Goal: Information Seeking & Learning: Learn about a topic

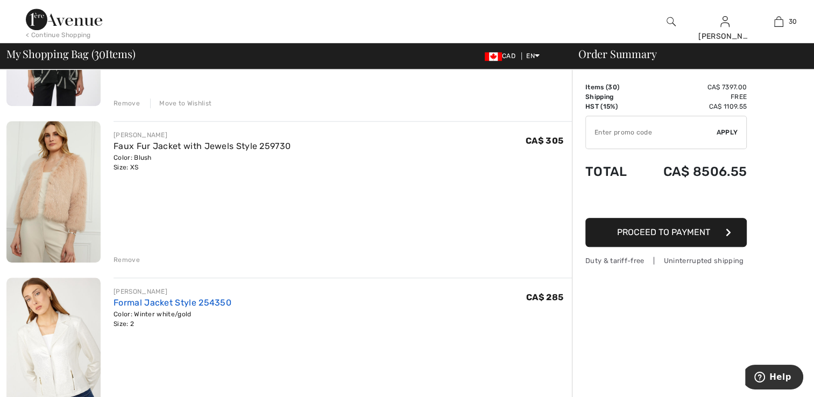
scroll to position [968, 0]
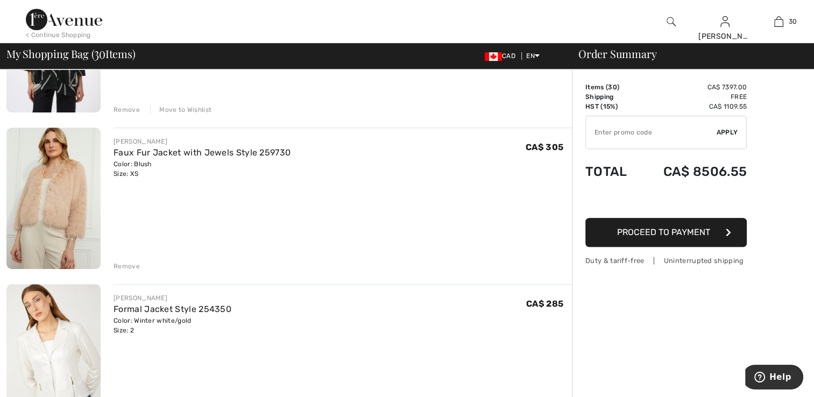
click at [55, 210] on img at bounding box center [53, 198] width 94 height 141
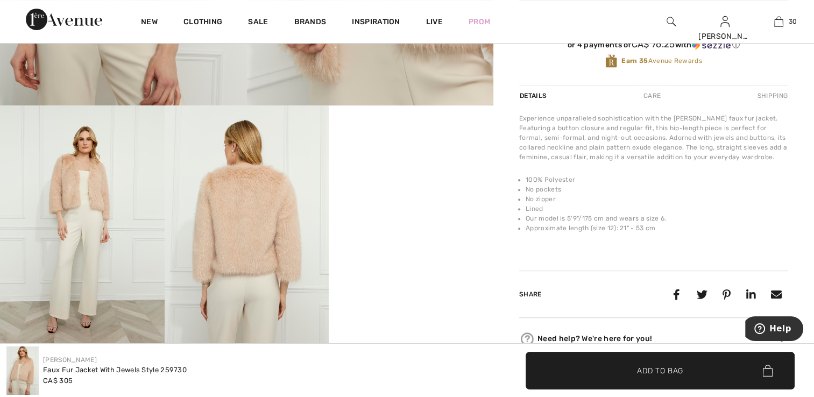
scroll to position [329, 0]
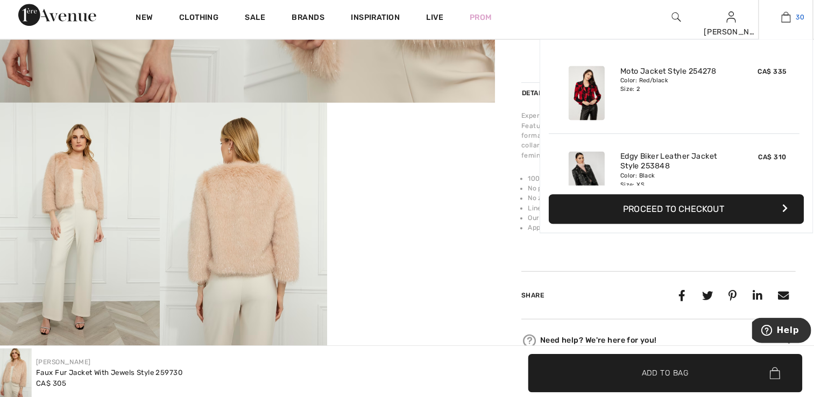
click at [774, 22] on img at bounding box center [778, 21] width 9 height 13
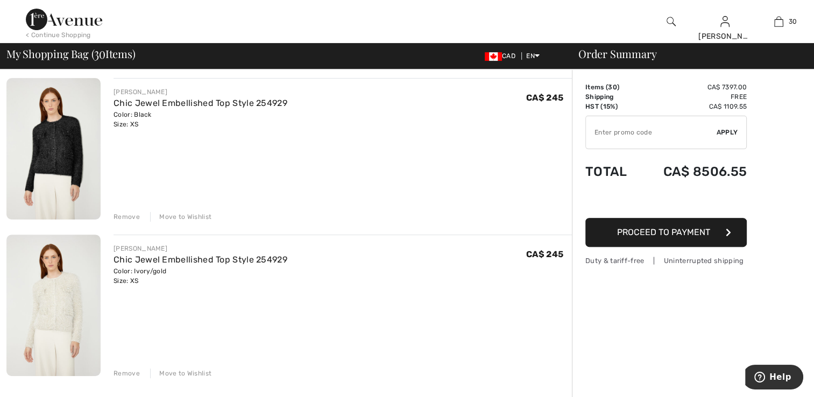
scroll to position [4358, 0]
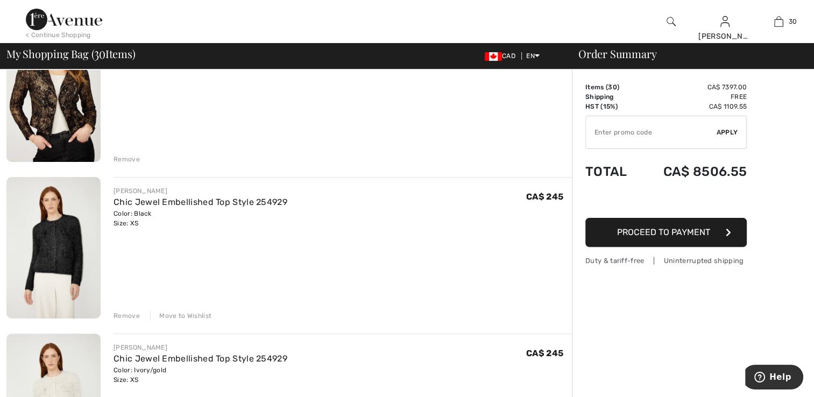
click at [76, 374] on img at bounding box center [53, 404] width 94 height 141
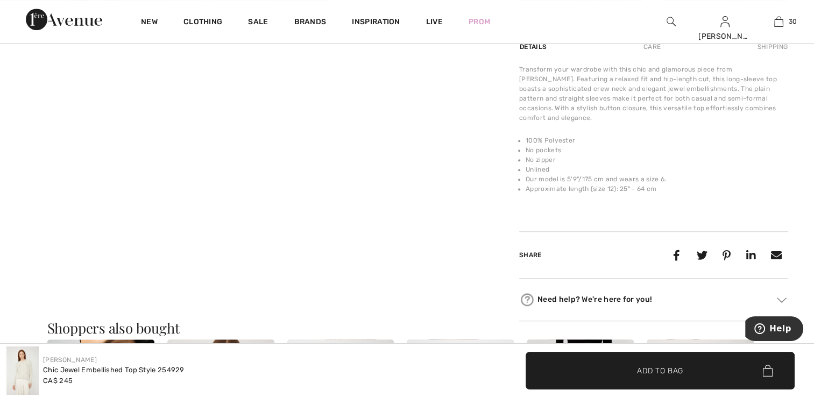
scroll to position [646, 0]
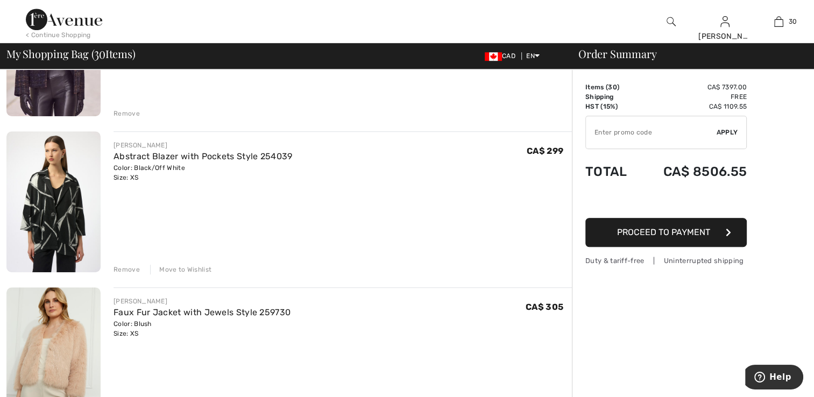
scroll to position [807, 0]
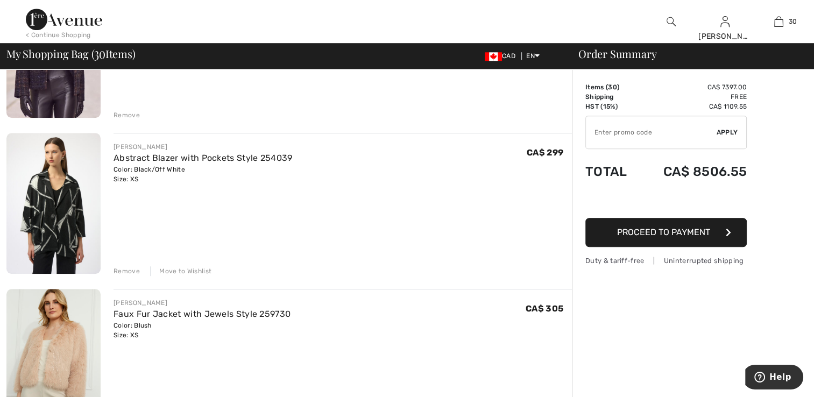
click at [181, 268] on div "Move to Wishlist" at bounding box center [180, 271] width 61 height 10
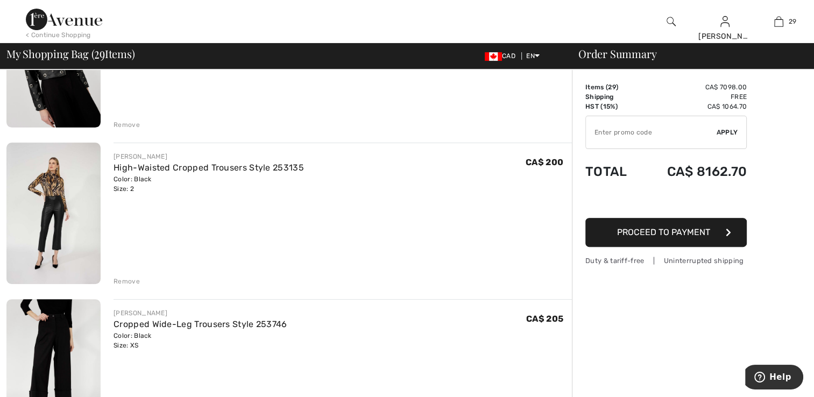
scroll to position [323, 0]
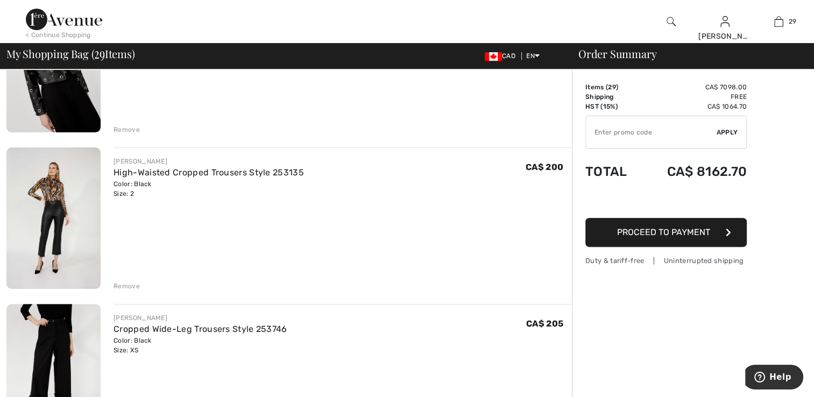
click at [69, 204] on img at bounding box center [53, 217] width 94 height 141
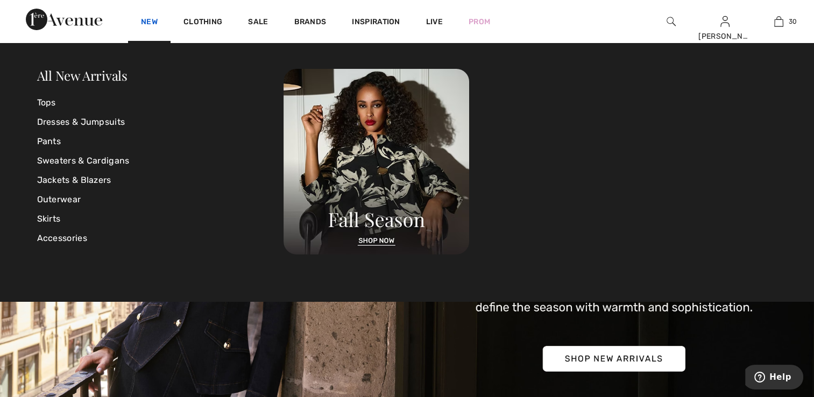
click at [142, 20] on link "New" at bounding box center [149, 22] width 17 height 11
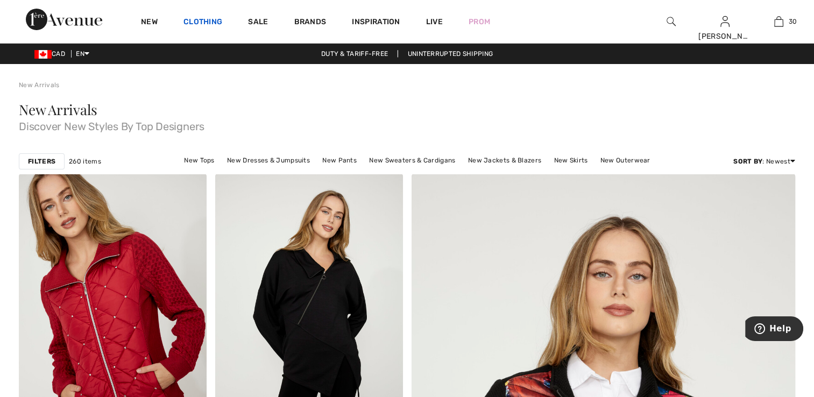
drag, startPoint x: 0, startPoint y: 0, endPoint x: 205, endPoint y: 23, distance: 206.2
click at [205, 23] on link "Clothing" at bounding box center [202, 22] width 39 height 11
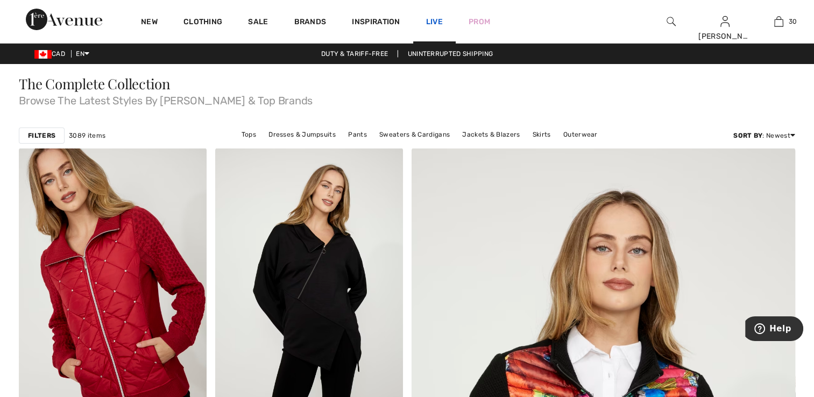
click at [439, 18] on link "Live" at bounding box center [434, 21] width 17 height 11
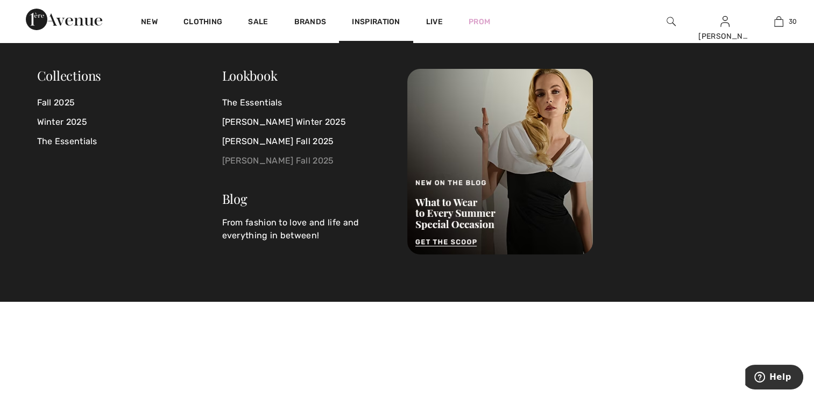
click at [259, 162] on link "[PERSON_NAME] Fall 2025" at bounding box center [308, 160] width 172 height 19
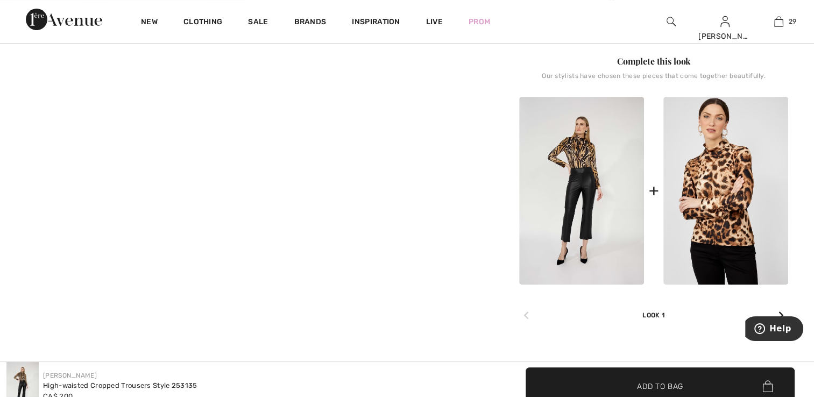
scroll to position [430, 0]
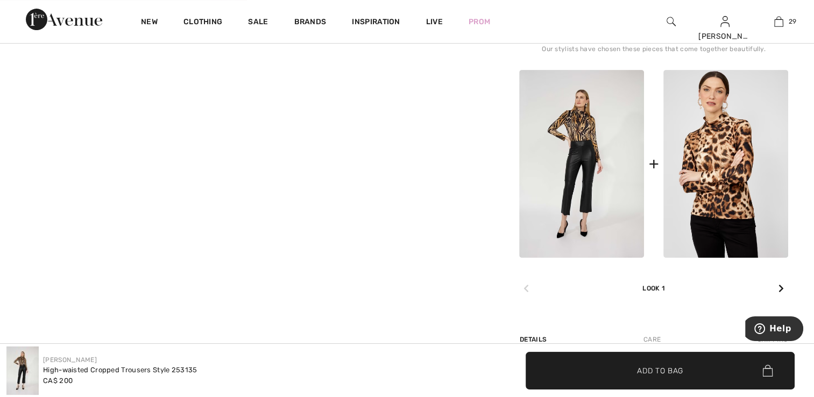
click at [721, 165] on img at bounding box center [725, 164] width 125 height 188
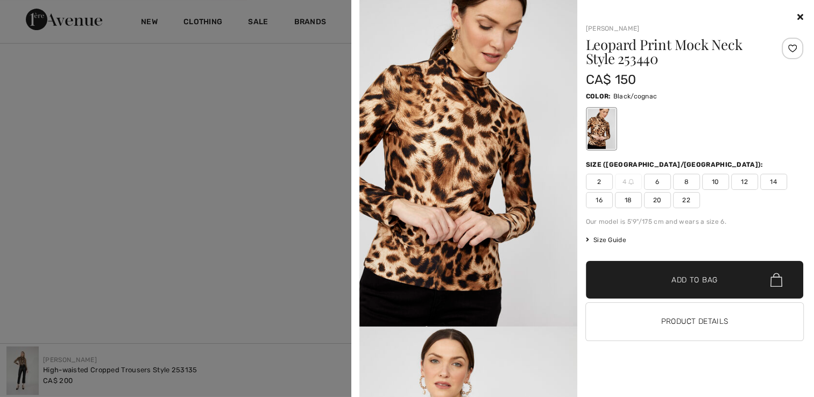
click at [797, 16] on icon at bounding box center [800, 16] width 6 height 9
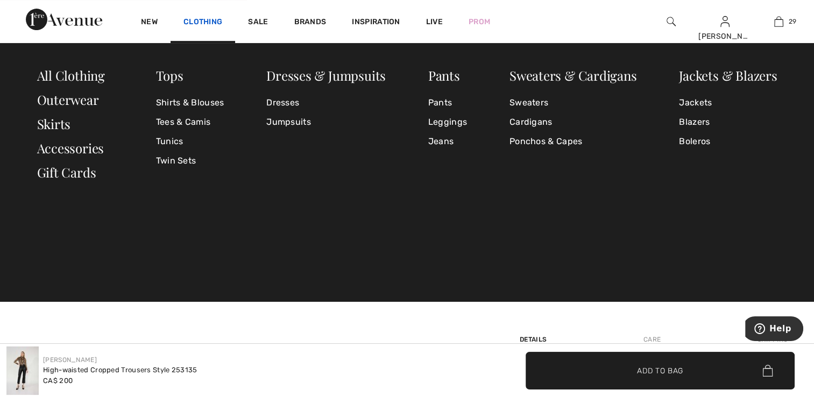
click at [189, 22] on link "Clothing" at bounding box center [202, 22] width 39 height 11
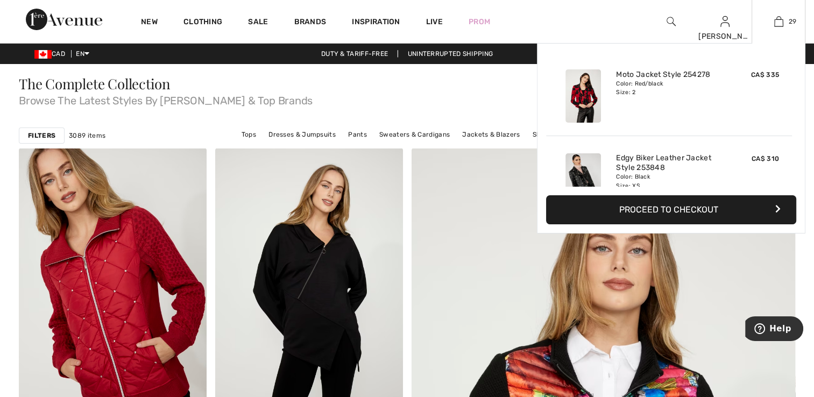
click at [775, 14] on div "29 Added to Bag Frank Lyman Moto Jacket Style 254278 CA$ 335 Color: Red/black S…" at bounding box center [779, 21] width 54 height 43
click at [777, 25] on img at bounding box center [778, 21] width 9 height 13
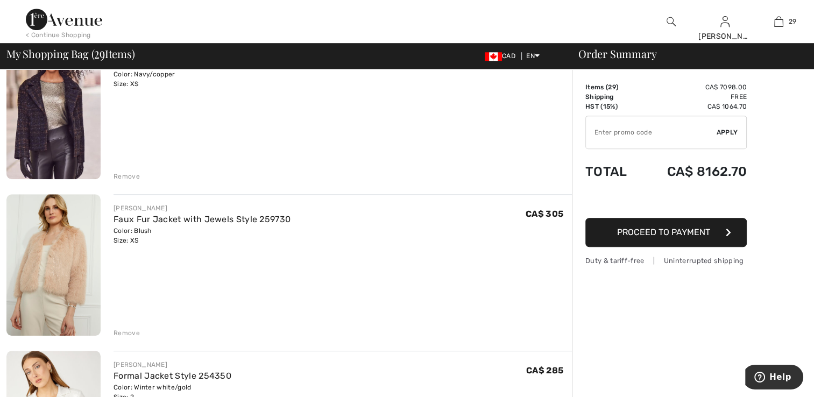
scroll to position [699, 0]
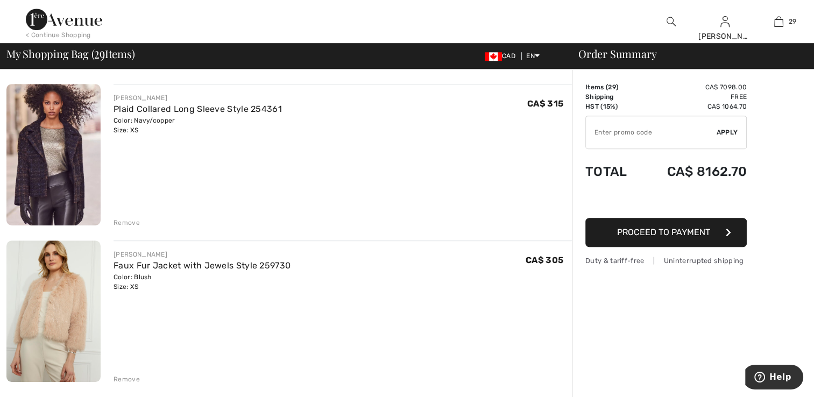
click at [66, 152] on img at bounding box center [53, 154] width 94 height 141
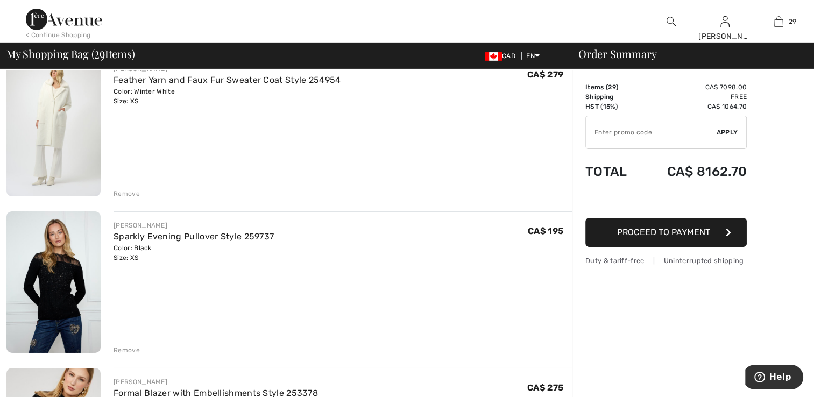
scroll to position [3536, 0]
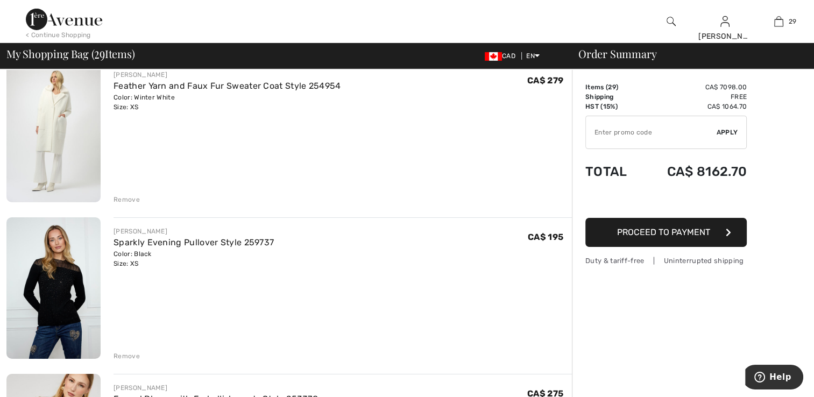
click at [60, 131] on img at bounding box center [53, 131] width 94 height 141
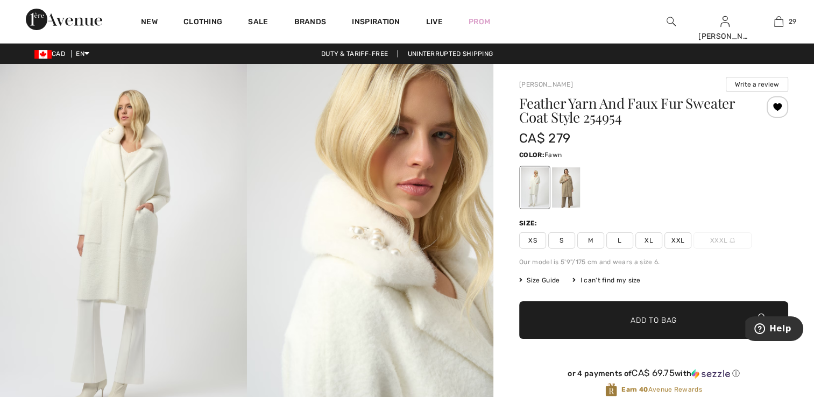
click at [574, 197] on div at bounding box center [566, 187] width 28 height 40
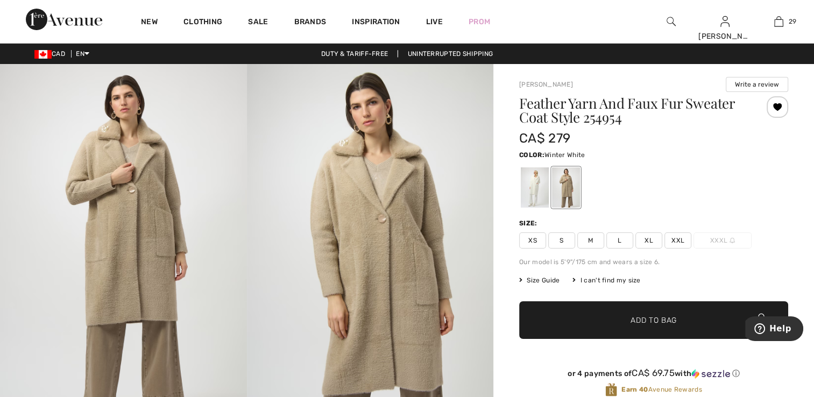
click at [528, 193] on div at bounding box center [535, 187] width 28 height 40
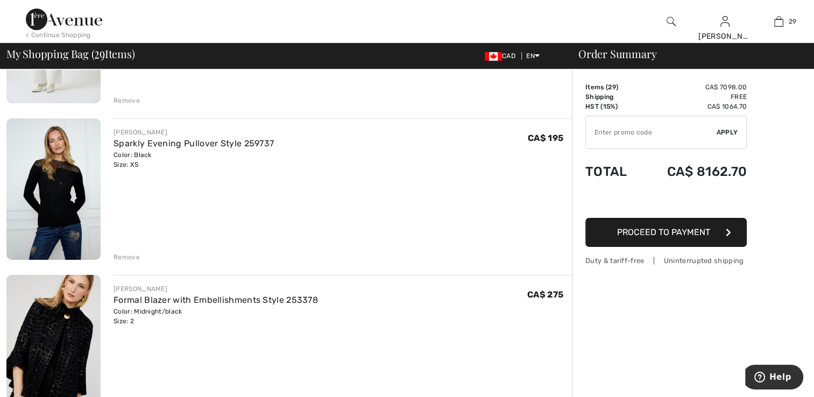
scroll to position [3643, 0]
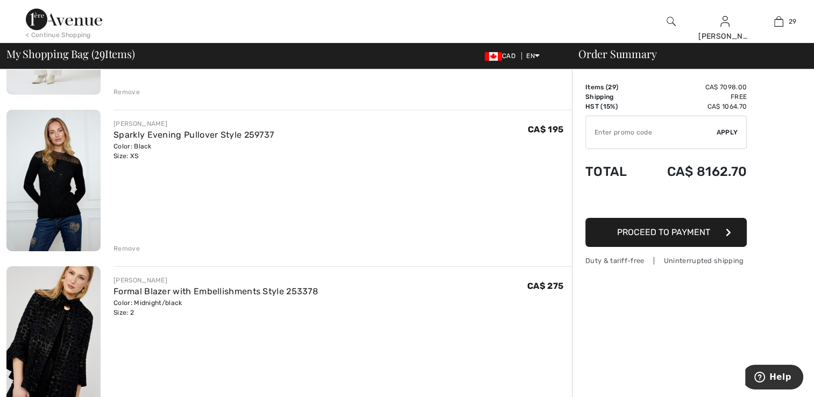
click at [72, 195] on img at bounding box center [53, 180] width 94 height 141
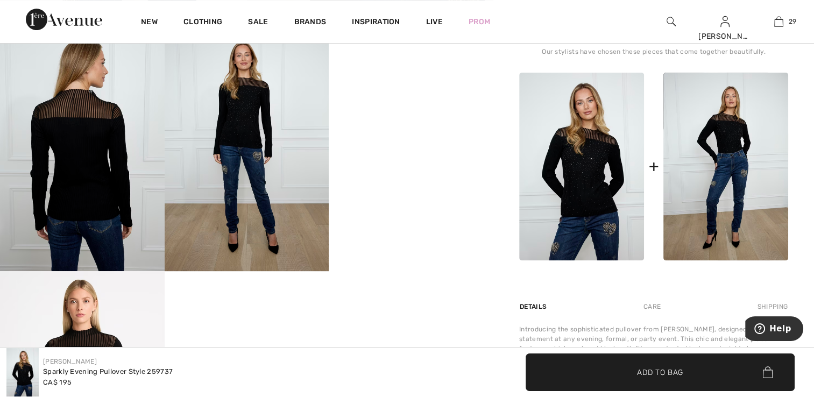
scroll to position [430, 0]
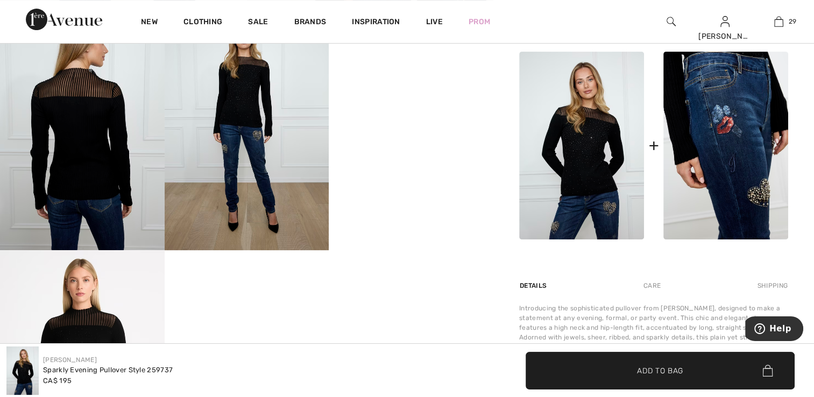
click at [747, 203] on img at bounding box center [725, 146] width 125 height 188
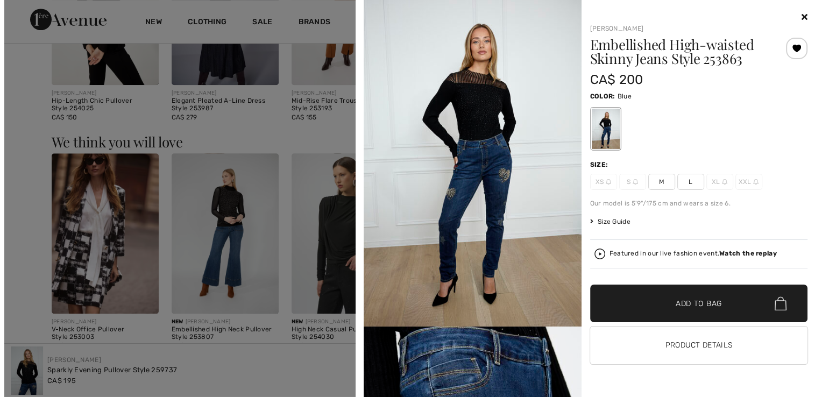
scroll to position [1076, 0]
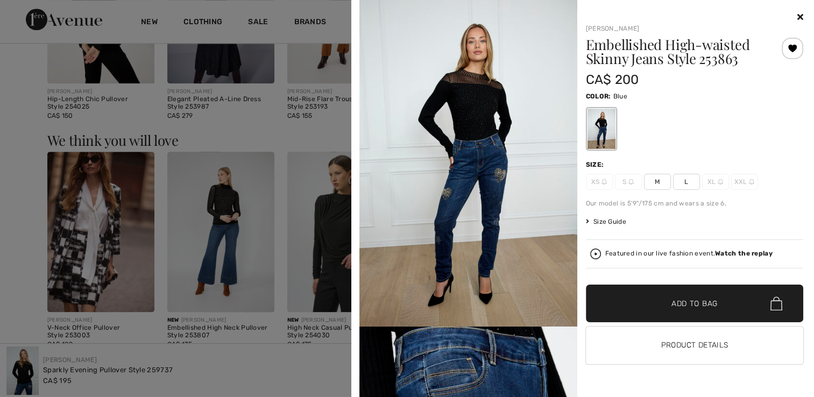
click at [800, 19] on icon at bounding box center [800, 16] width 6 height 9
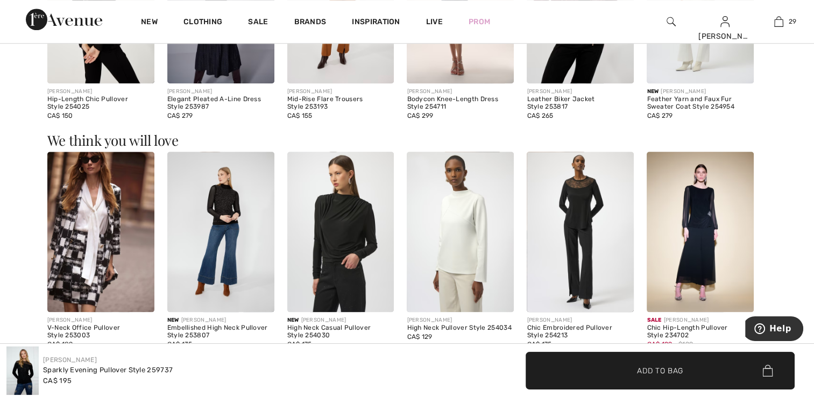
click at [670, 19] on img at bounding box center [671, 21] width 9 height 13
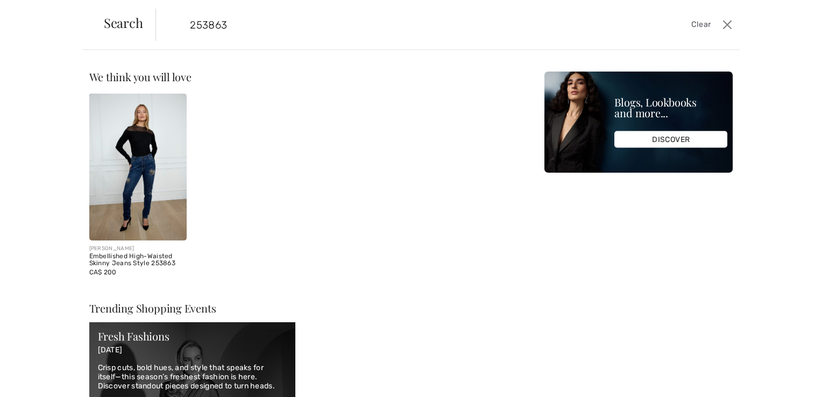
type input "253863"
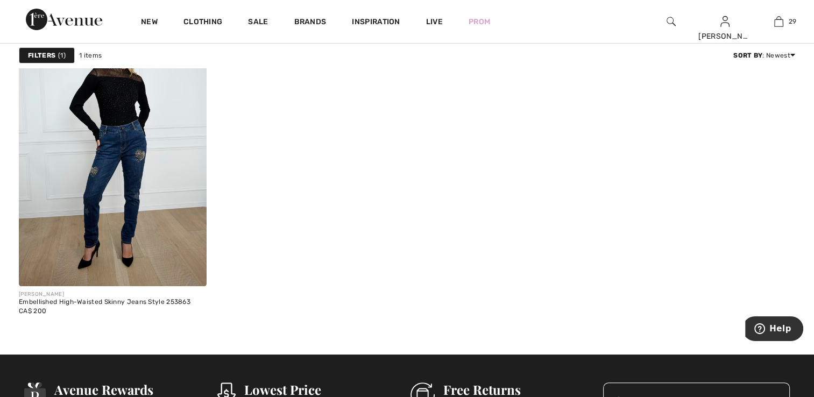
scroll to position [161, 0]
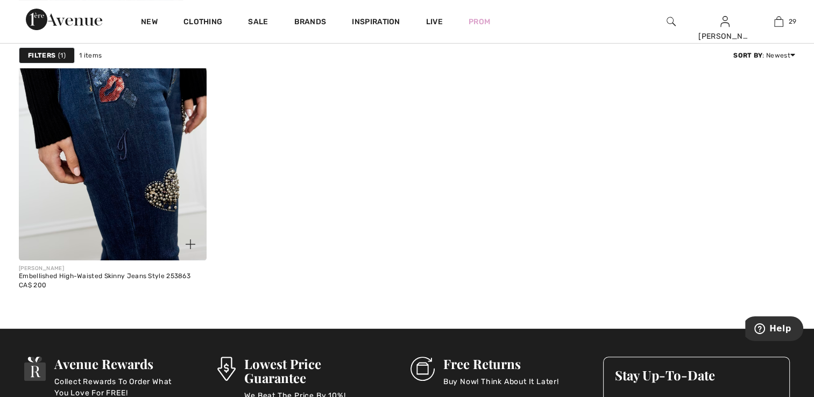
click at [127, 174] on img at bounding box center [113, 119] width 188 height 281
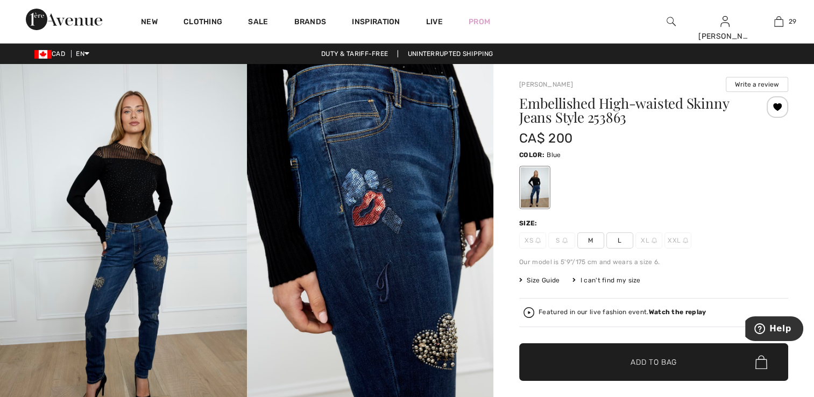
click at [624, 283] on div "I can't find my size" at bounding box center [606, 280] width 68 height 10
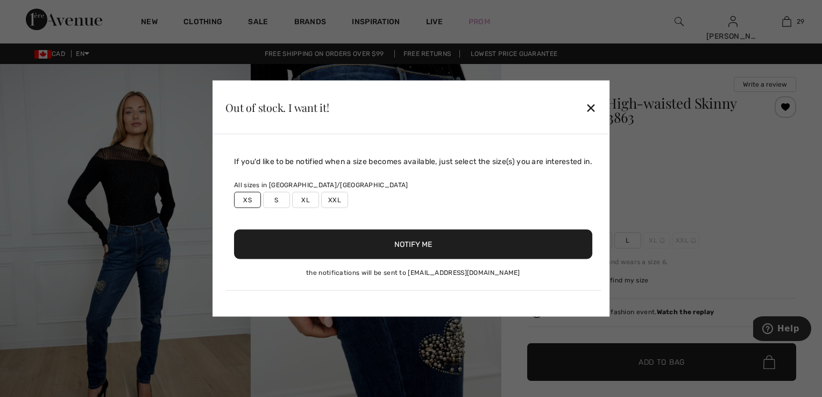
click at [416, 248] on button "Notify Me" at bounding box center [413, 245] width 358 height 30
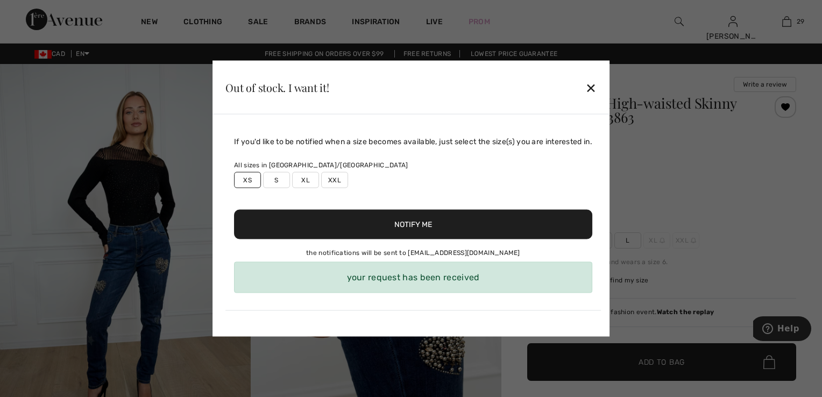
click at [592, 83] on div "✕" at bounding box center [590, 87] width 11 height 23
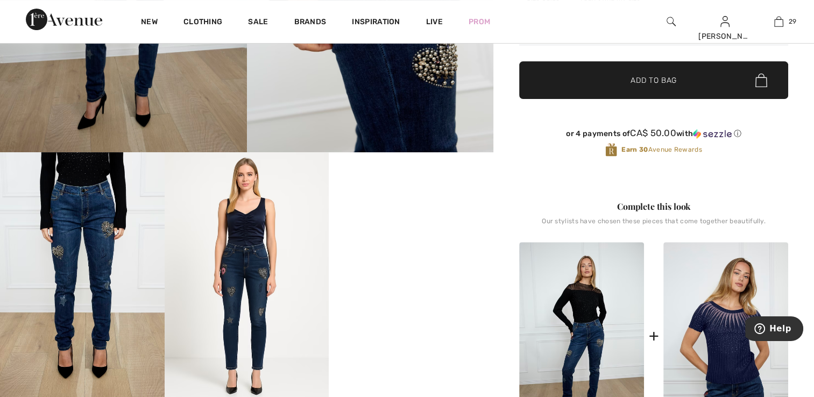
scroll to position [377, 0]
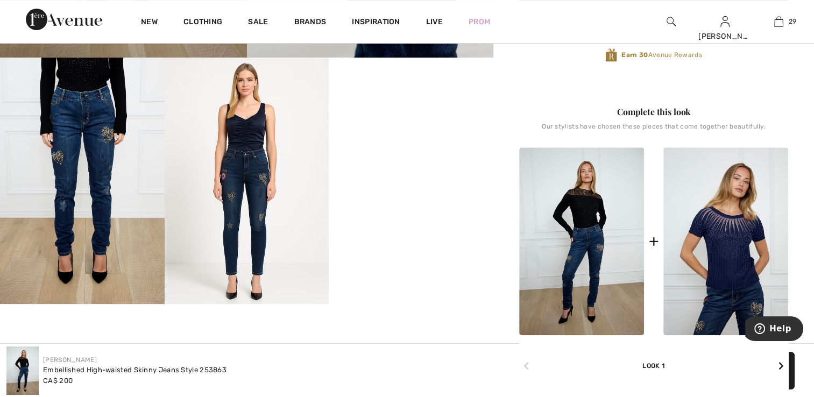
click at [591, 232] on img at bounding box center [581, 241] width 125 height 188
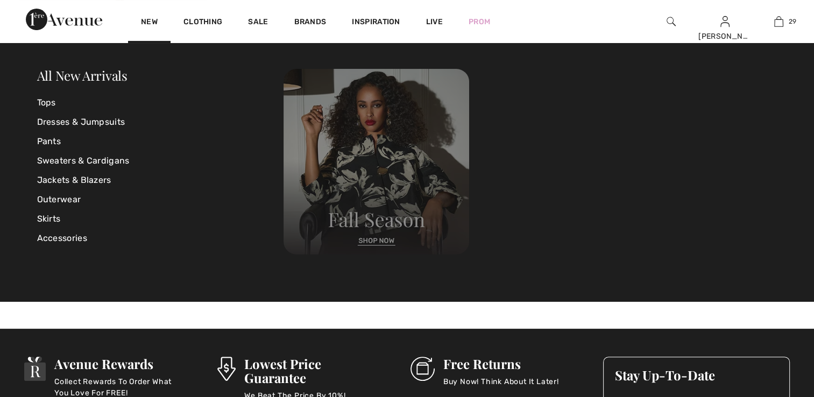
scroll to position [161, 0]
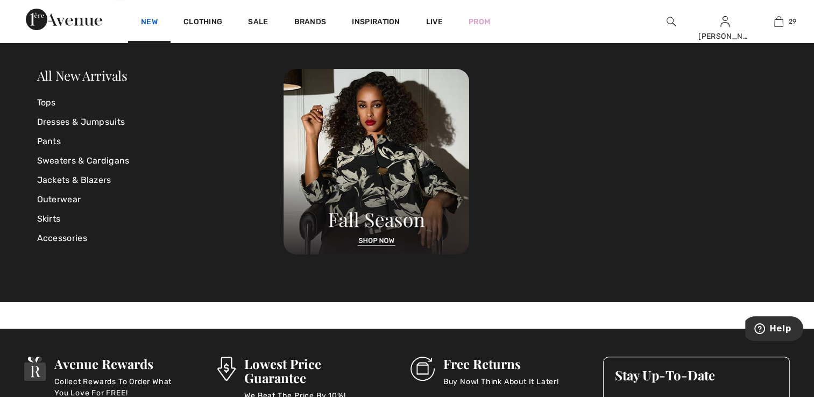
click at [146, 27] on link "New" at bounding box center [149, 22] width 17 height 11
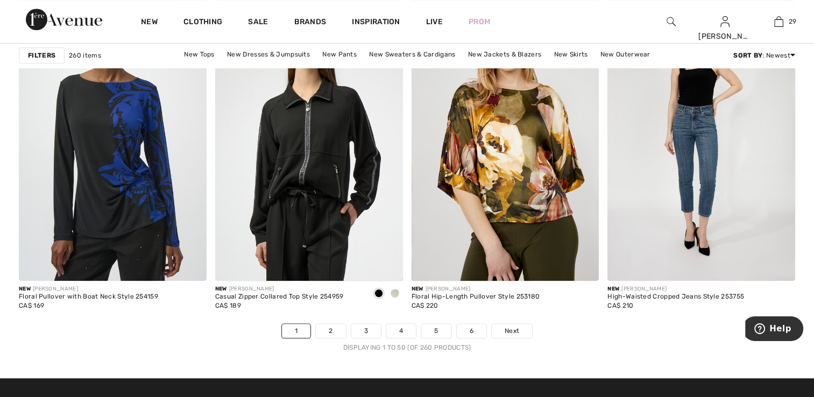
scroll to position [4896, 0]
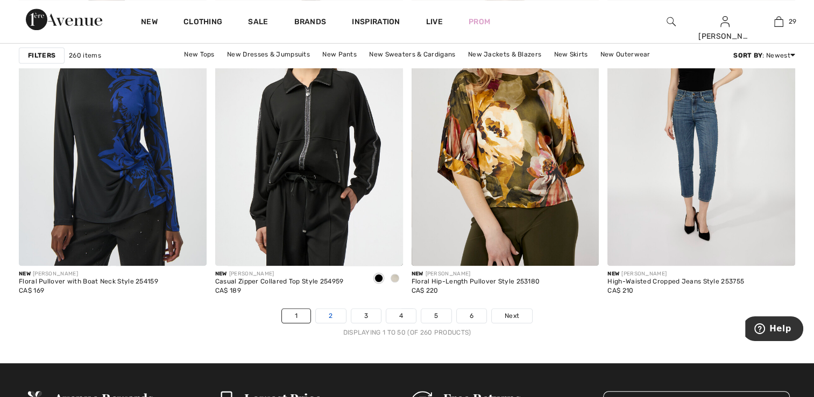
click at [325, 317] on link "2" at bounding box center [331, 316] width 30 height 14
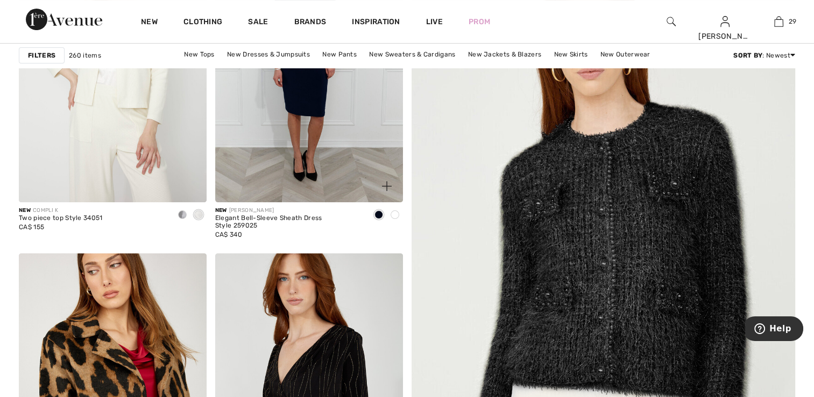
scroll to position [269, 0]
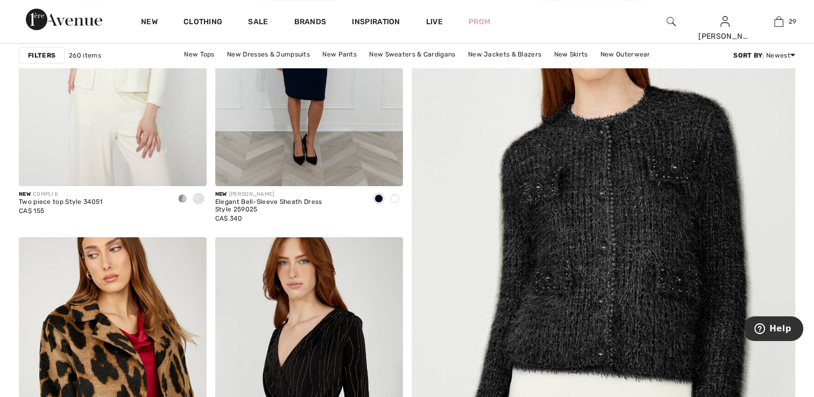
click at [583, 309] on img at bounding box center [603, 250] width 461 height 691
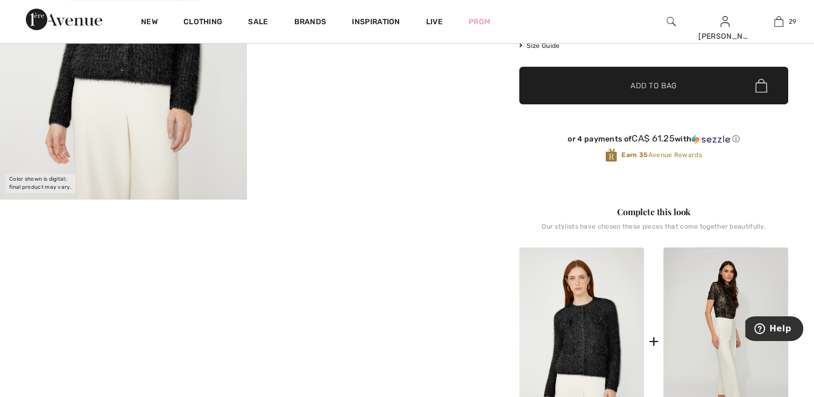
scroll to position [269, 0]
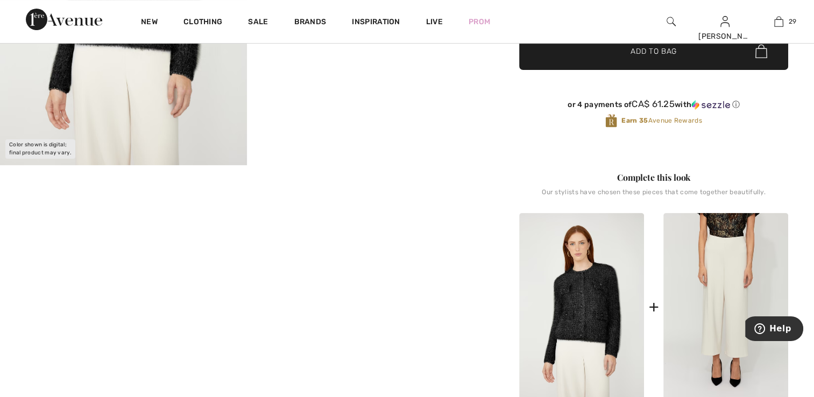
click at [714, 326] on img at bounding box center [725, 307] width 125 height 188
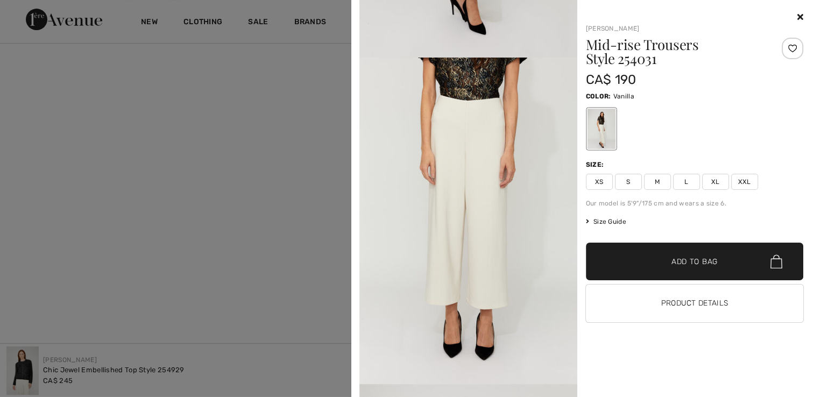
click at [261, 242] on div at bounding box center [407, 198] width 814 height 397
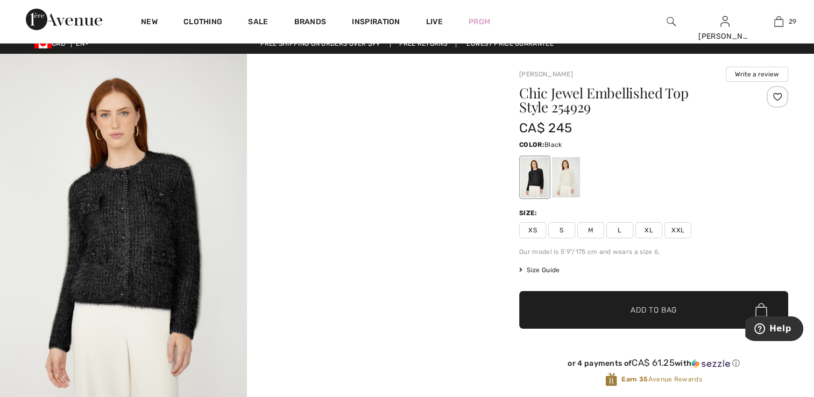
scroll to position [0, 0]
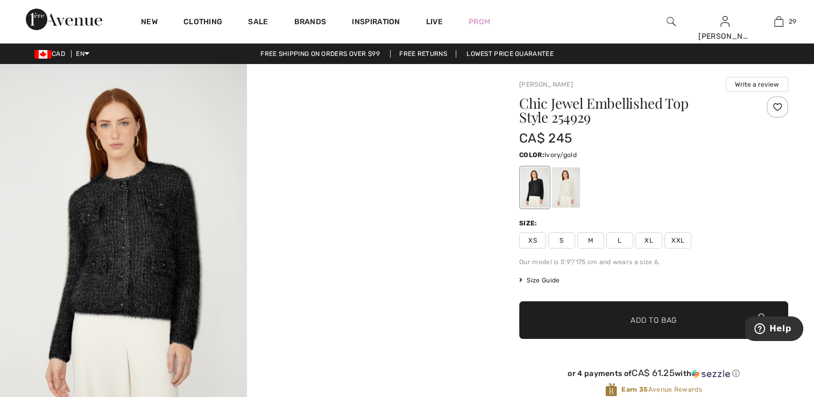
click at [568, 192] on div at bounding box center [566, 187] width 28 height 40
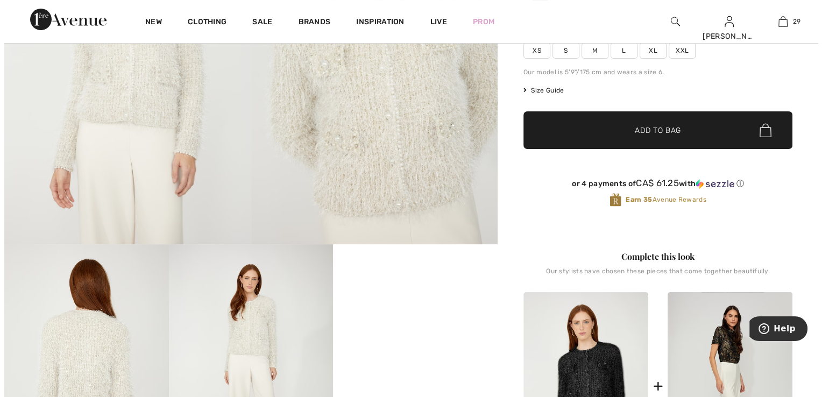
scroll to position [215, 0]
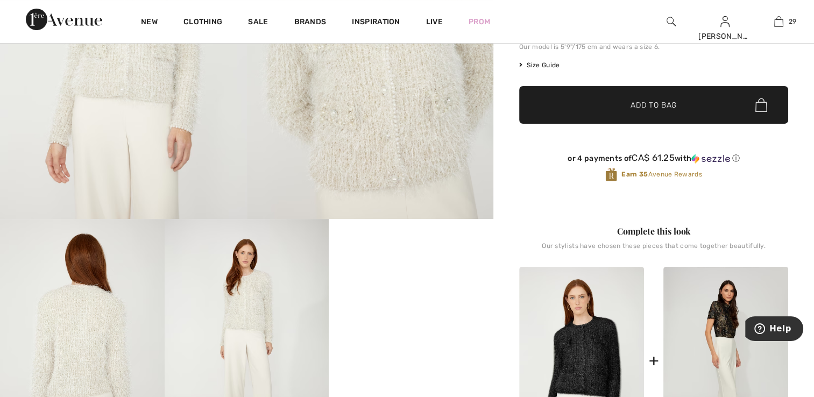
click at [124, 180] on img at bounding box center [123, 34] width 247 height 370
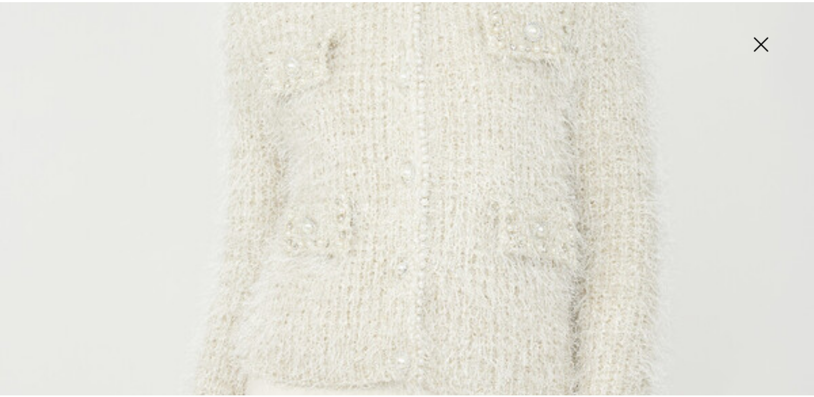
scroll to position [484, 0]
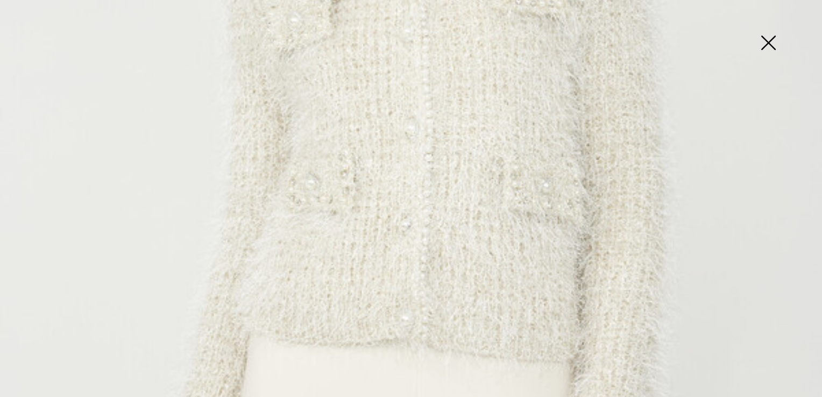
click at [764, 43] on img at bounding box center [768, 43] width 54 height 55
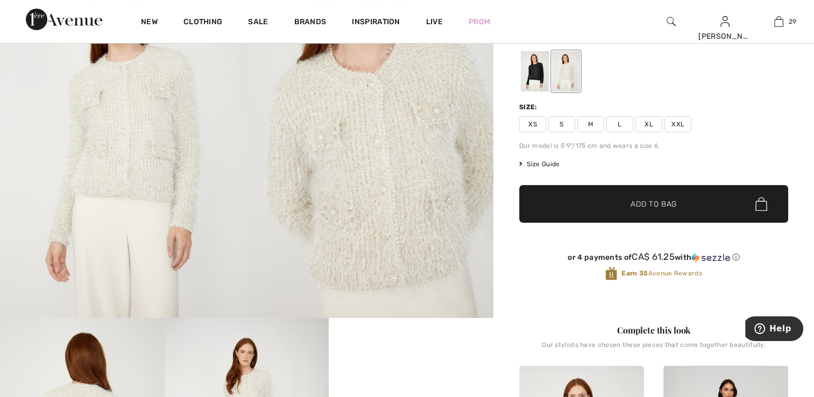
scroll to position [0, 0]
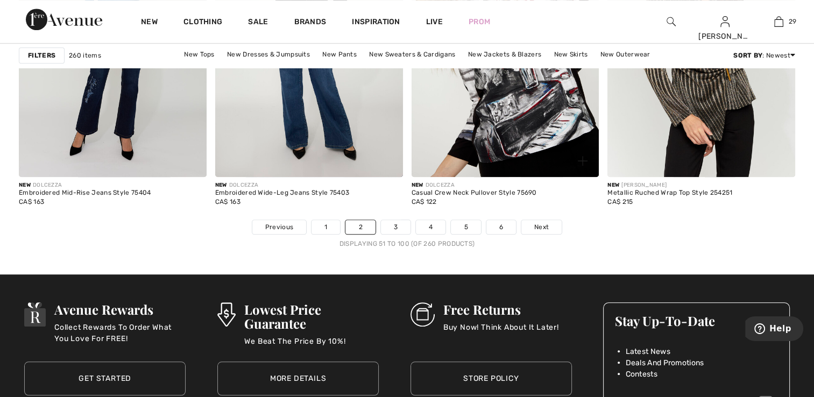
scroll to position [5003, 0]
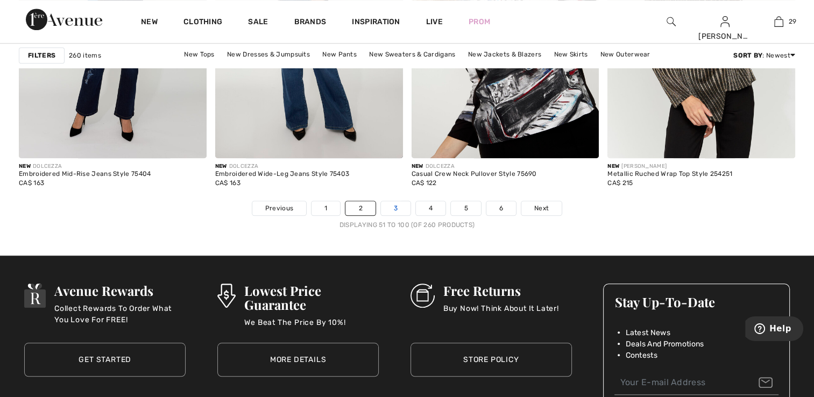
click at [388, 202] on link "3" at bounding box center [396, 208] width 30 height 14
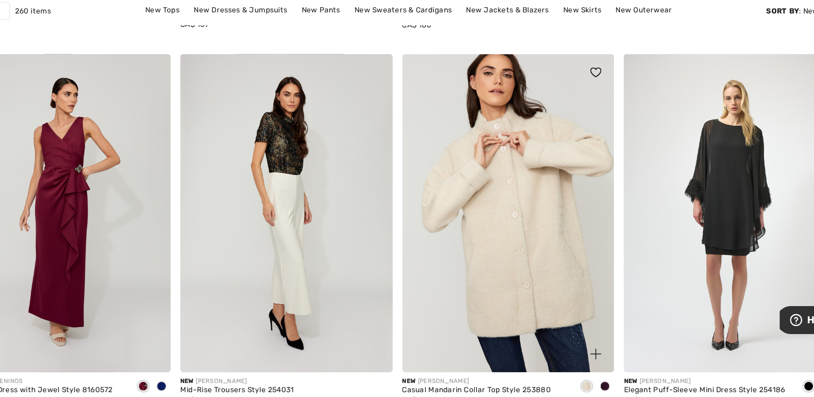
scroll to position [744, 0]
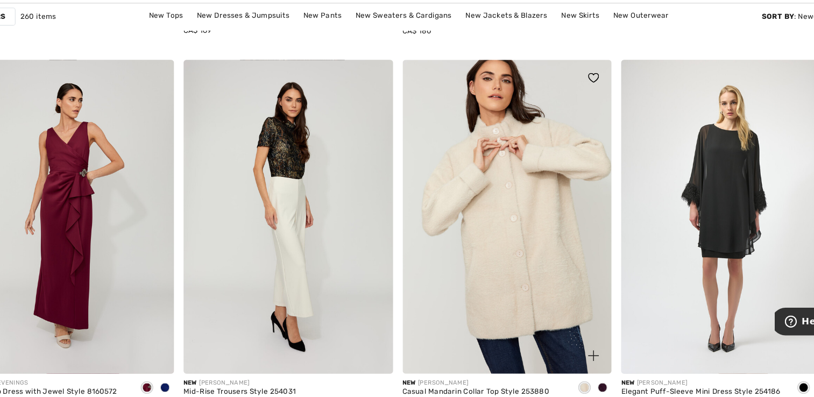
click at [483, 233] on img at bounding box center [506, 234] width 188 height 281
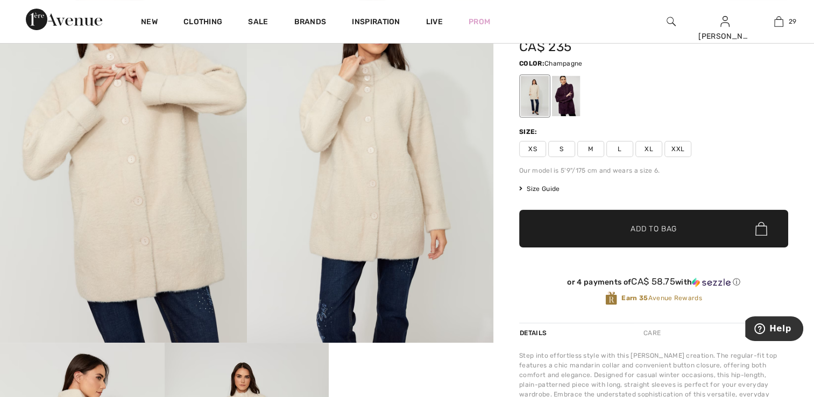
scroll to position [54, 0]
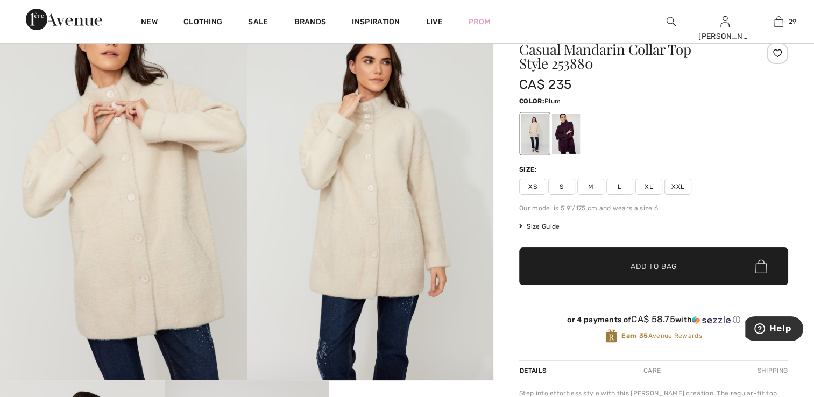
click at [564, 132] on div at bounding box center [566, 134] width 28 height 40
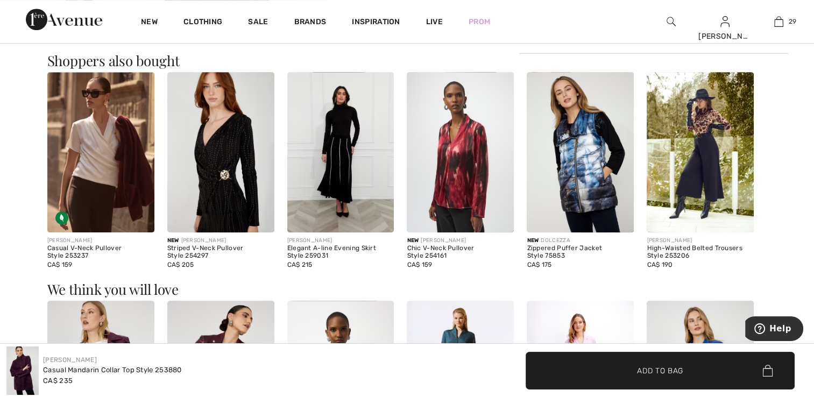
scroll to position [646, 0]
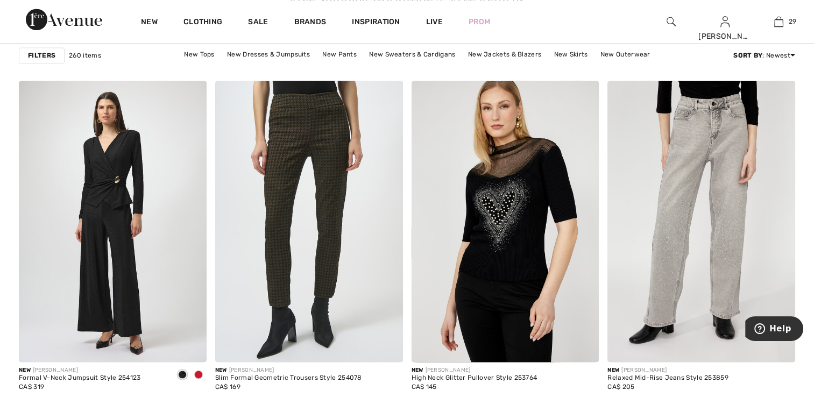
scroll to position [1552, 0]
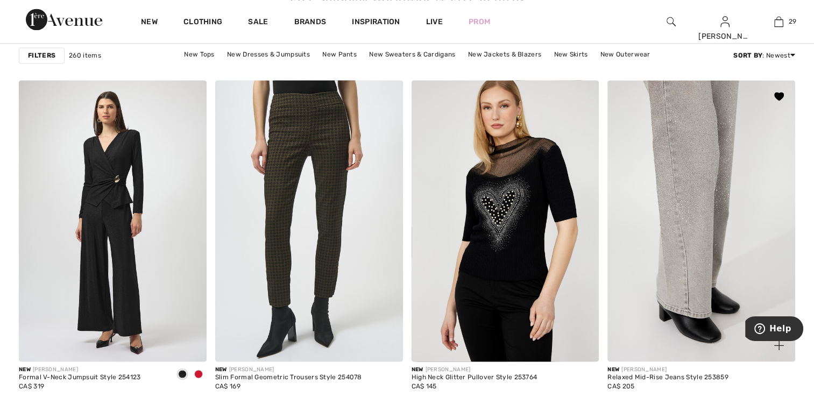
click at [671, 247] on img at bounding box center [701, 220] width 188 height 281
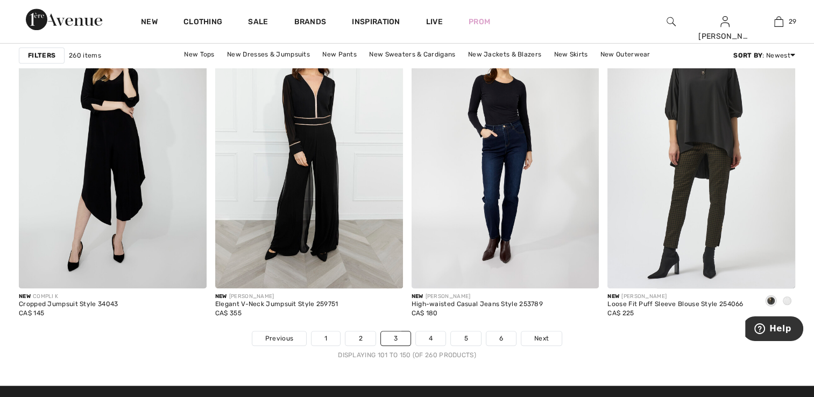
scroll to position [4893, 0]
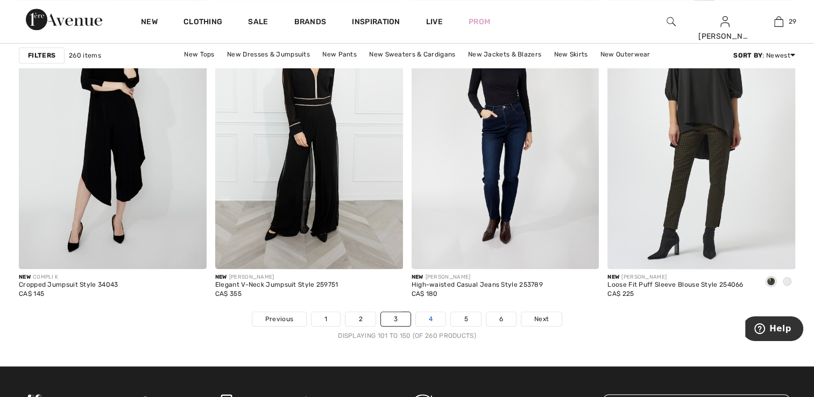
click at [438, 313] on link "4" at bounding box center [431, 319] width 30 height 14
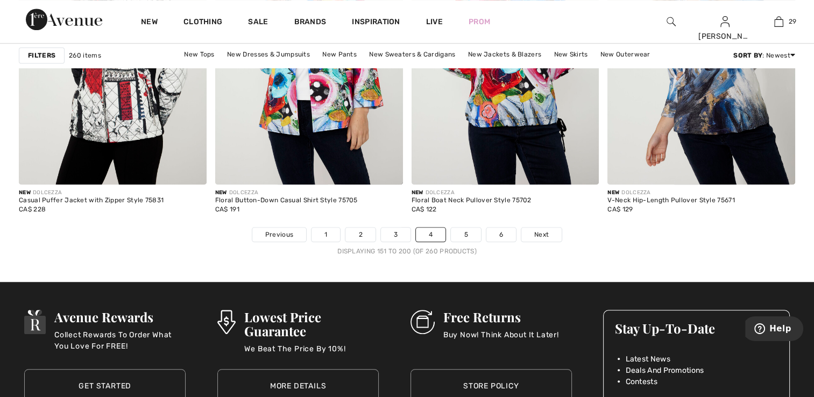
scroll to position [4996, 0]
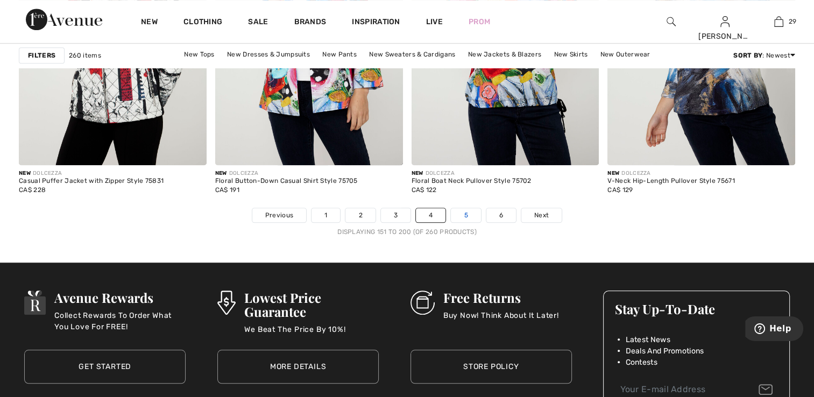
click at [469, 213] on link "5" at bounding box center [466, 215] width 30 height 14
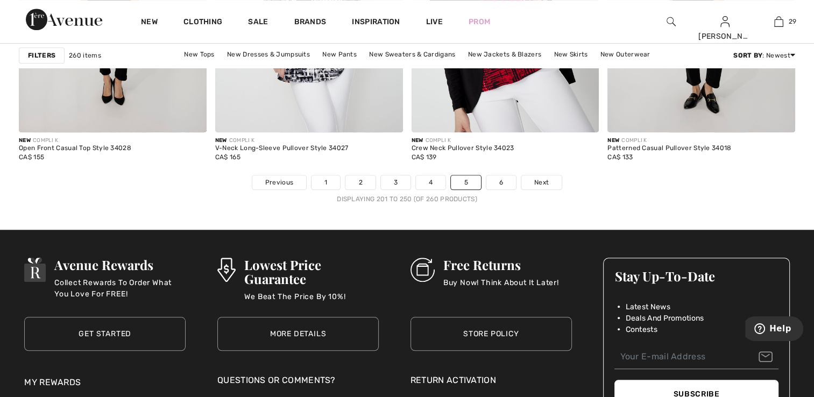
scroll to position [5087, 0]
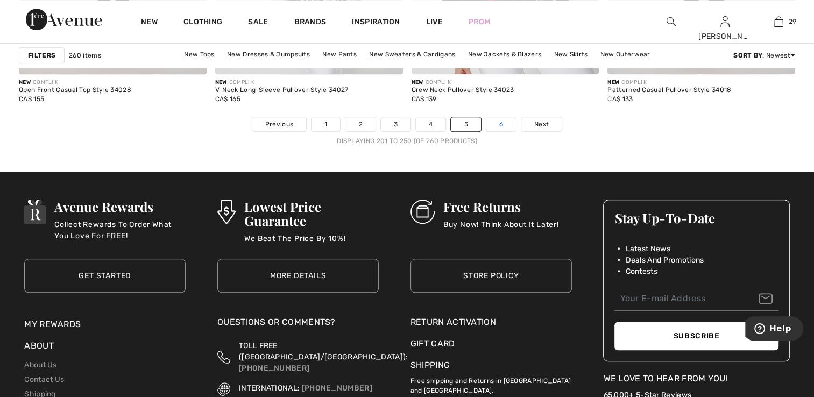
click at [507, 123] on link "6" at bounding box center [501, 124] width 30 height 14
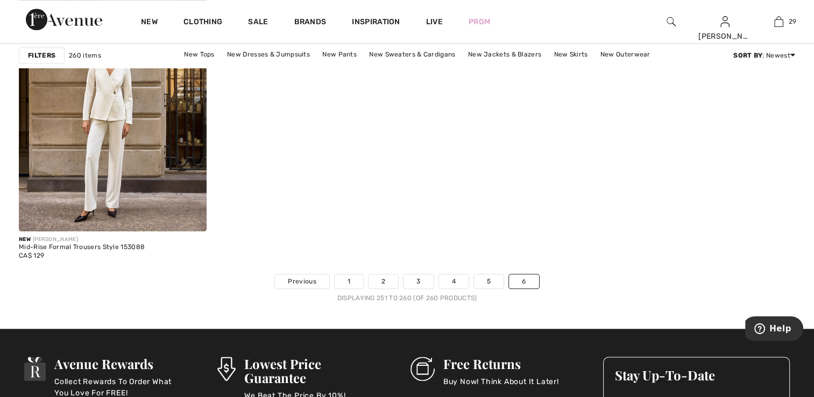
scroll to position [1226, 0]
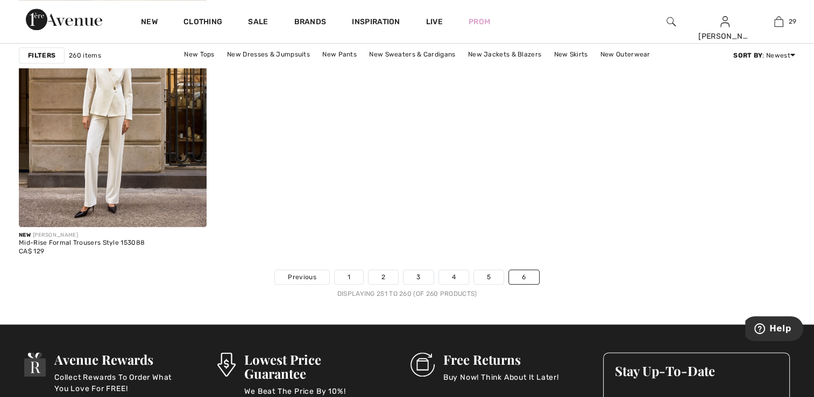
click at [533, 277] on link "6" at bounding box center [524, 277] width 30 height 14
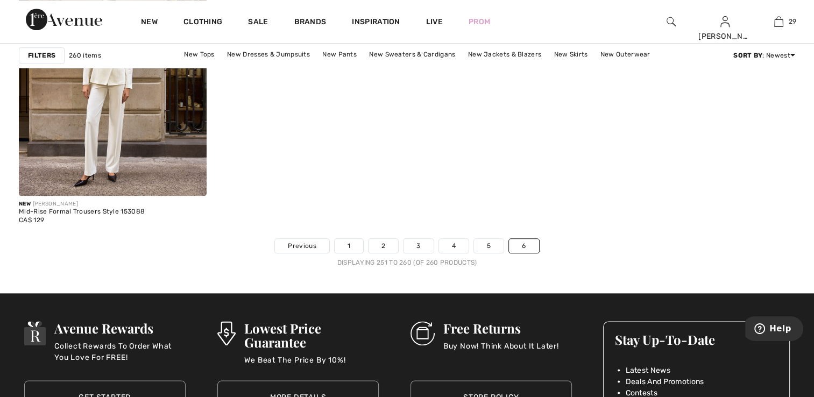
scroll to position [1259, 0]
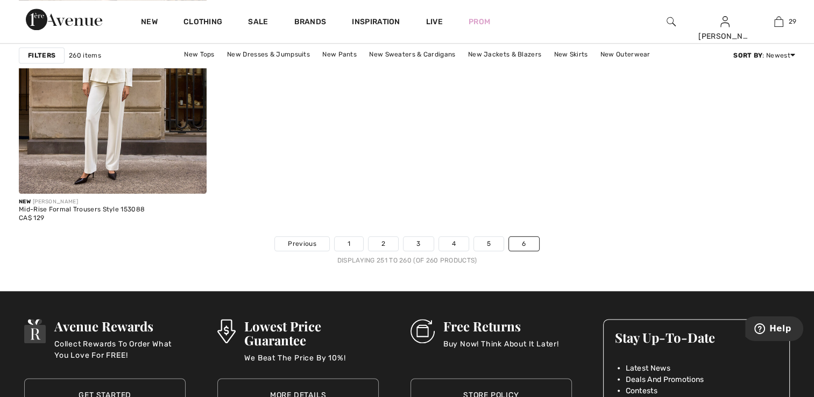
click at [563, 241] on ul "Previous 1 2 3 4 5 6" at bounding box center [407, 243] width 776 height 15
click at [551, 243] on ul "Previous 1 2 3 4 5 6" at bounding box center [407, 243] width 776 height 15
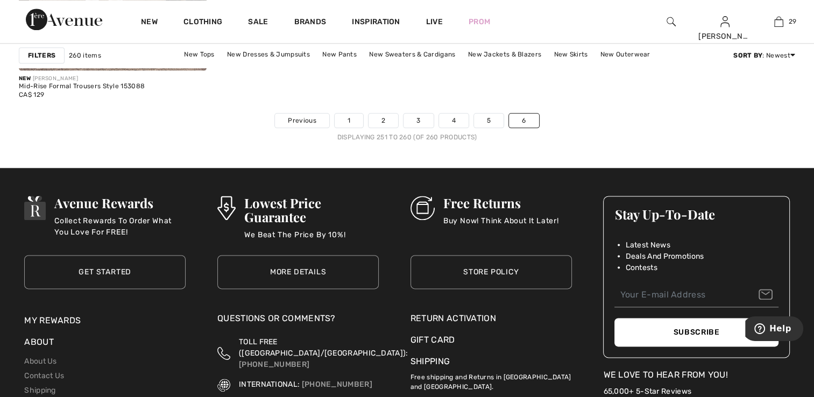
scroll to position [1381, 0]
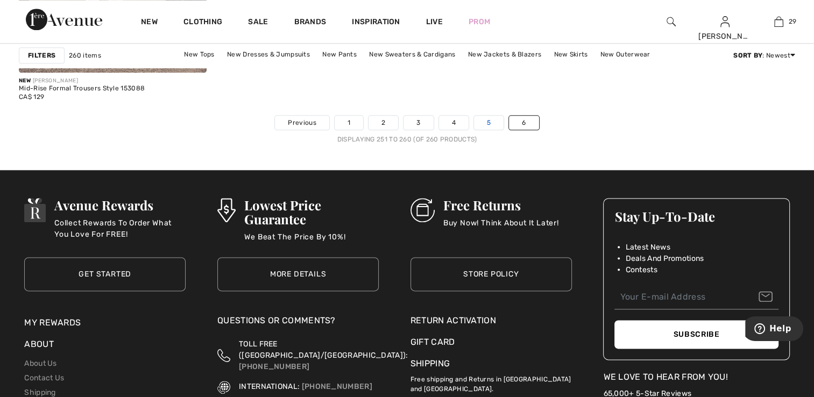
click at [490, 117] on link "5" at bounding box center [489, 123] width 30 height 14
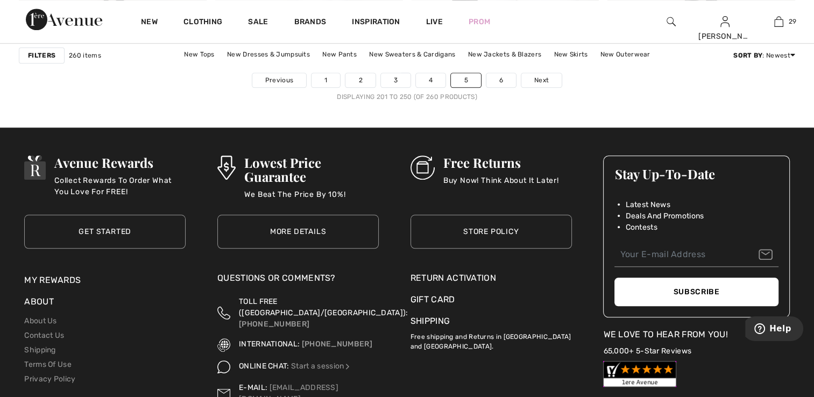
scroll to position [5073, 0]
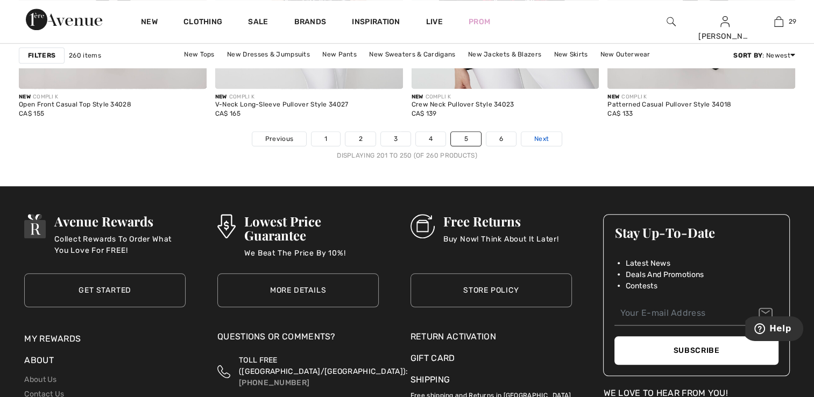
click at [547, 136] on span "Next" at bounding box center [541, 139] width 15 height 10
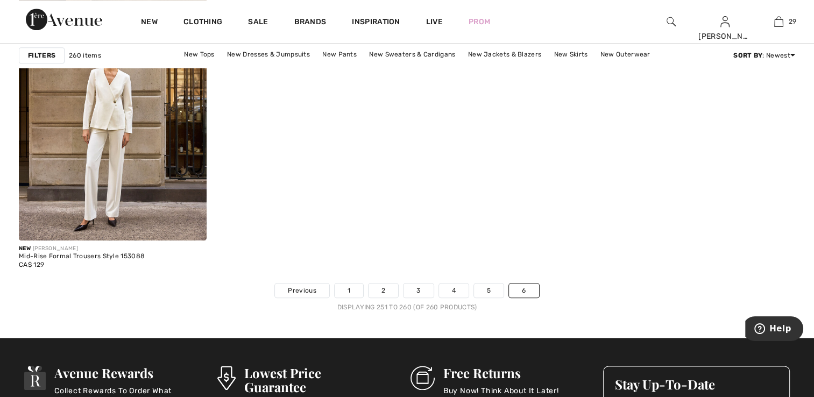
scroll to position [1206, 0]
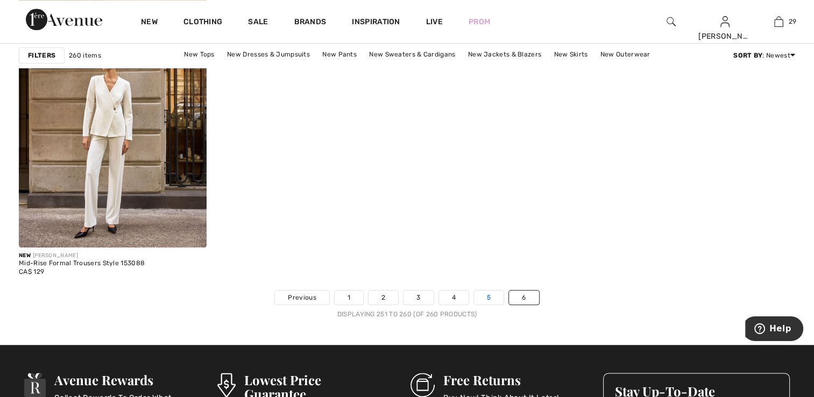
click at [484, 296] on link "5" at bounding box center [489, 298] width 30 height 14
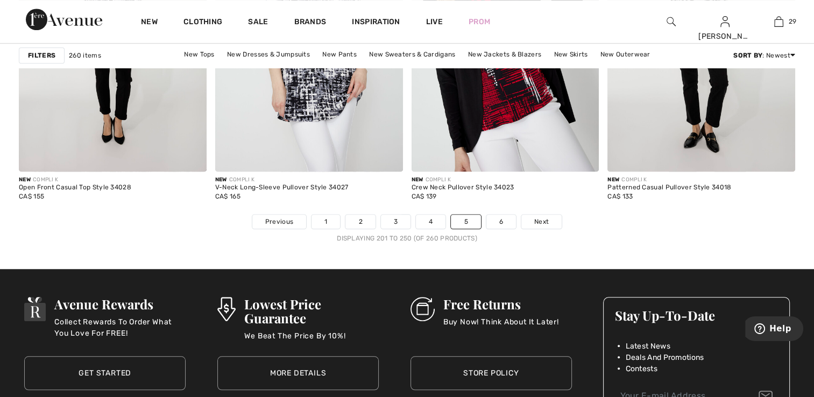
scroll to position [4996, 0]
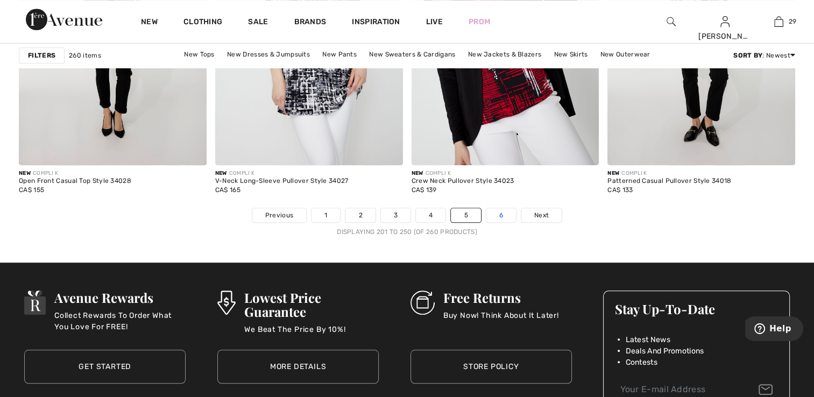
click at [497, 212] on link "6" at bounding box center [501, 215] width 30 height 14
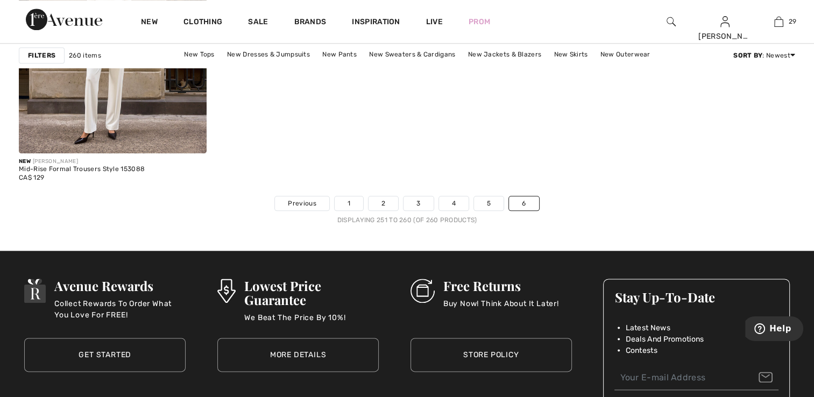
scroll to position [1262, 0]
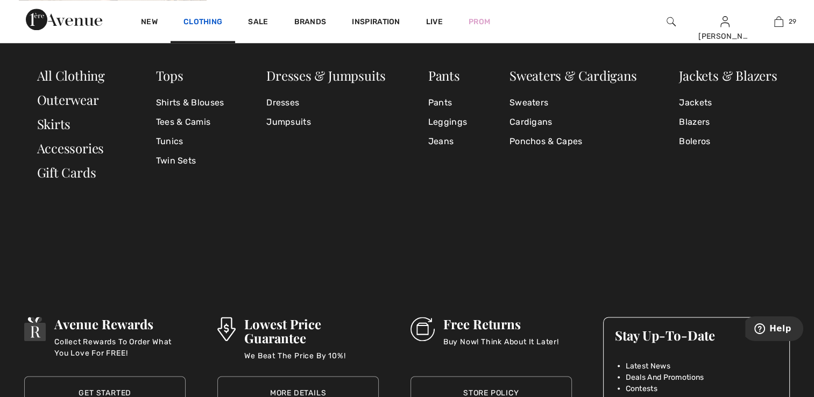
click at [207, 23] on link "Clothing" at bounding box center [202, 22] width 39 height 11
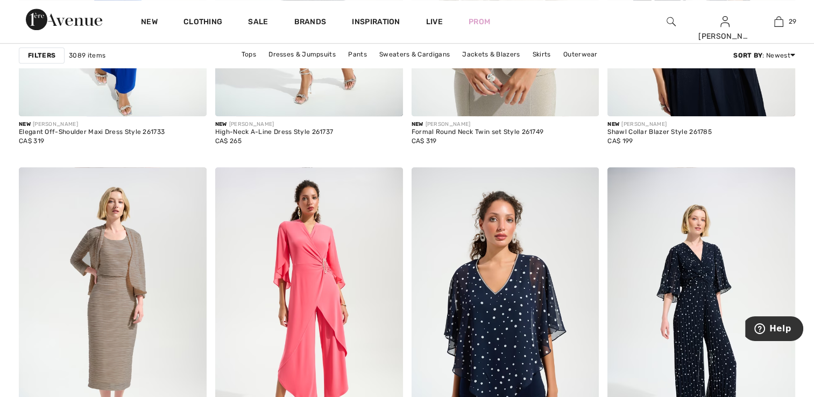
scroll to position [1088, 0]
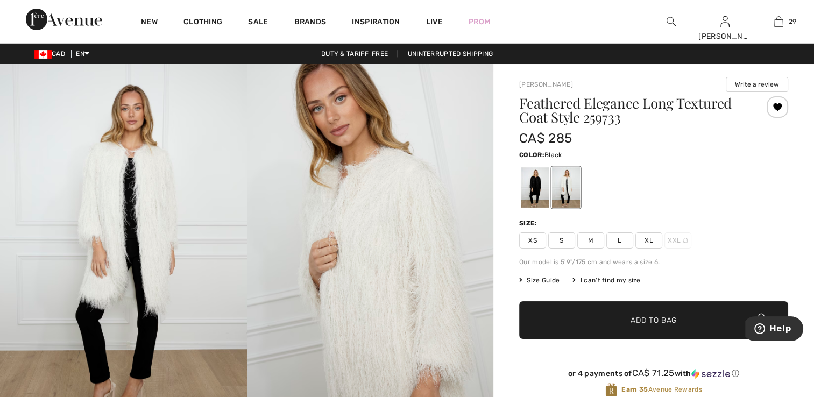
click at [533, 178] on div at bounding box center [535, 187] width 28 height 40
